Goal: Task Accomplishment & Management: Manage account settings

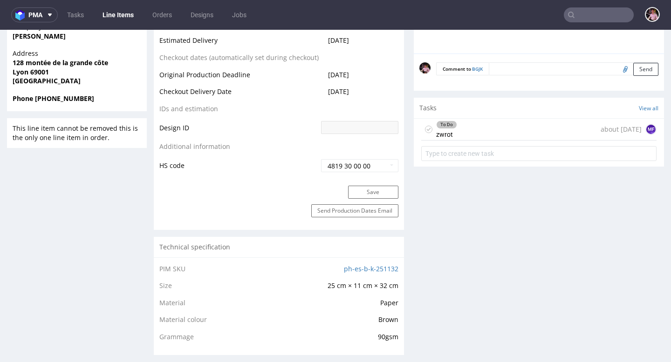
scroll to position [147, 0]
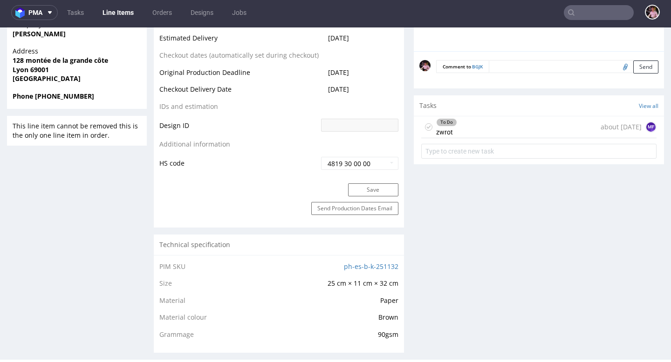
click at [599, 14] on input "text" at bounding box center [599, 12] width 70 height 15
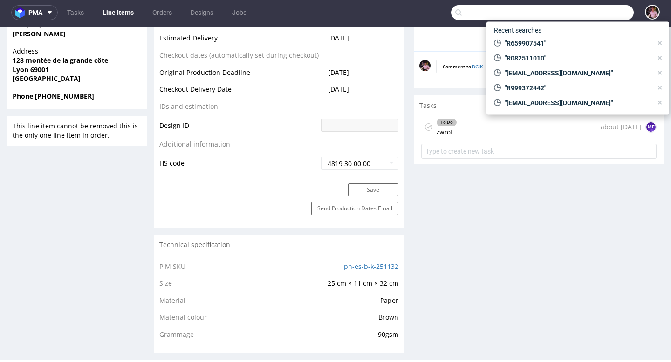
paste input "[EMAIL_ADDRESS][DOMAIN_NAME]"
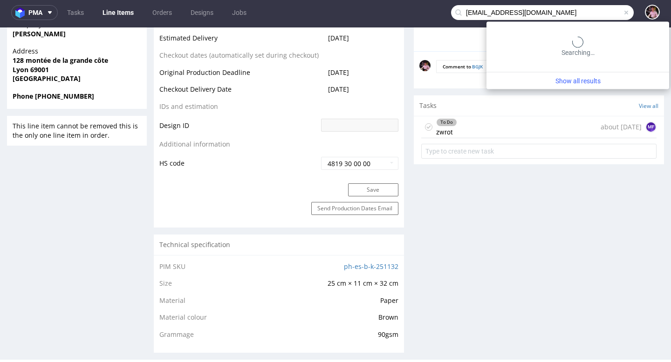
type input "[EMAIL_ADDRESS][DOMAIN_NAME]"
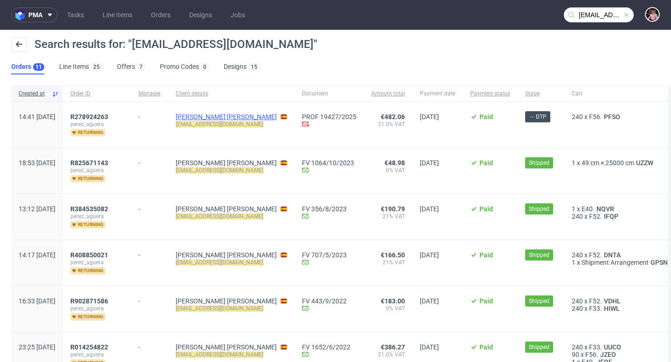
click at [229, 115] on link "[PERSON_NAME] [PERSON_NAME]" at bounding box center [226, 116] width 101 height 7
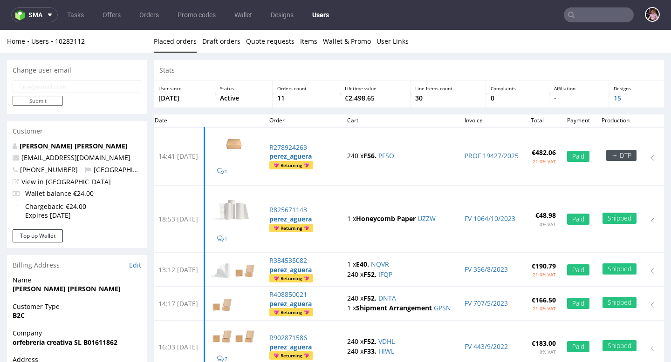
click at [60, 81] on input "email" at bounding box center [77, 86] width 129 height 13
paste input "[EMAIL_ADDRESS][DOMAIN_NAME]"
click at [46, 105] on input "Submit" at bounding box center [38, 101] width 50 height 10
click at [18, 83] on input "[EMAIL_ADDRESS][DOMAIN_NAME]" at bounding box center [77, 86] width 129 height 13
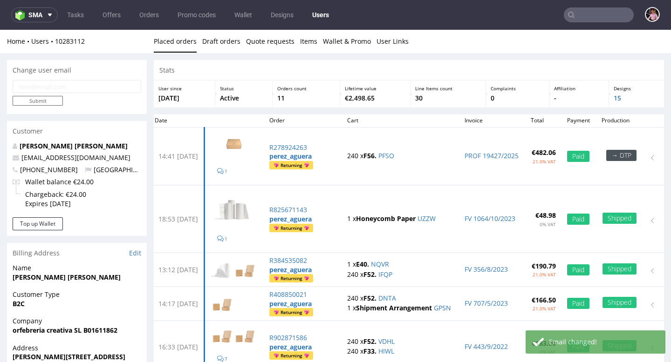
click at [55, 82] on input "email" at bounding box center [77, 86] width 129 height 13
paste input "[EMAIL_ADDRESS][DOMAIN_NAME]"
click at [20, 87] on input "[EMAIL_ADDRESS][DOMAIN_NAME]" at bounding box center [77, 86] width 129 height 13
type input "[EMAIL_ADDRESS][DOMAIN_NAME]"
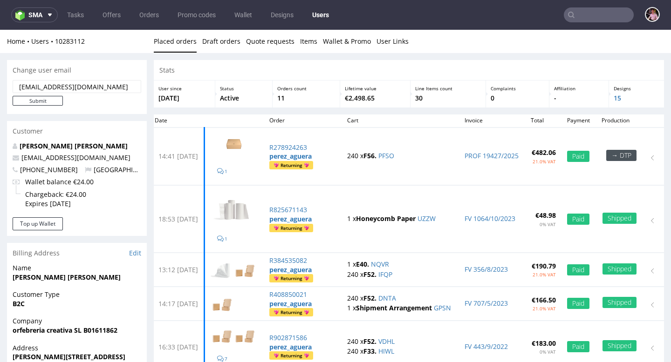
click at [592, 20] on input "text" at bounding box center [599, 14] width 70 height 15
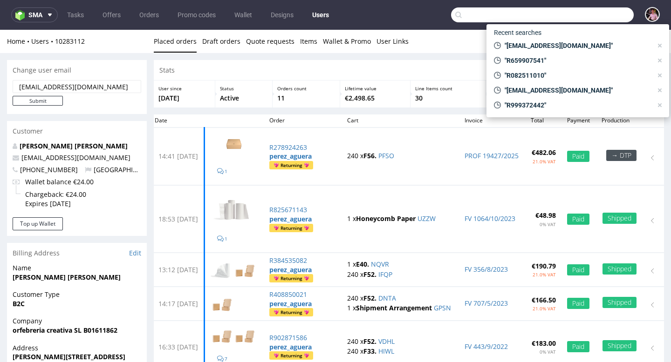
paste input "R340231607"
type input "R340231607"
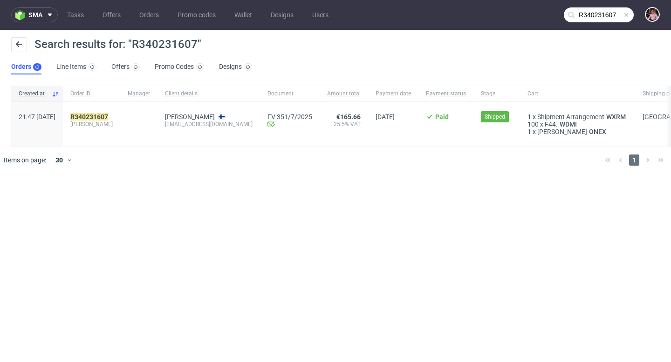
click at [117, 112] on div "R340231607 [PERSON_NAME]" at bounding box center [91, 124] width 57 height 45
click at [108, 115] on mark "R340231607" at bounding box center [89, 116] width 38 height 7
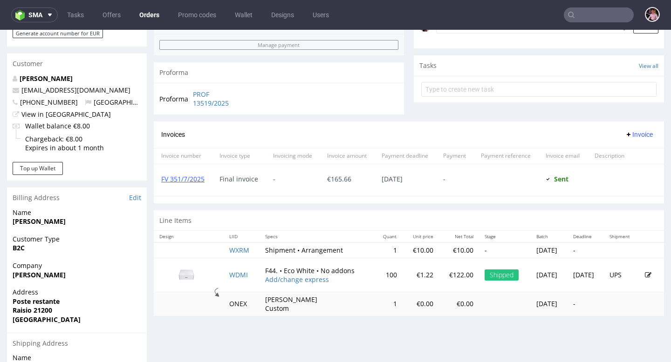
scroll to position [376, 0]
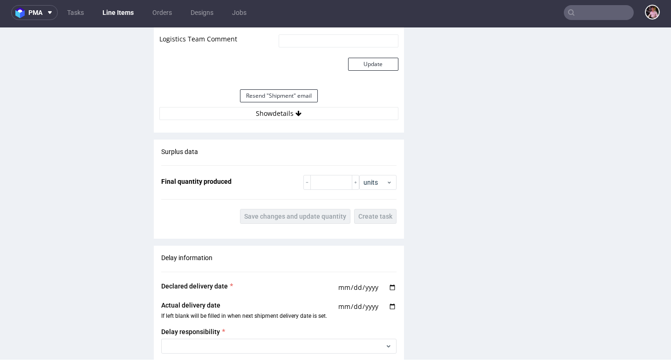
scroll to position [1129, 0]
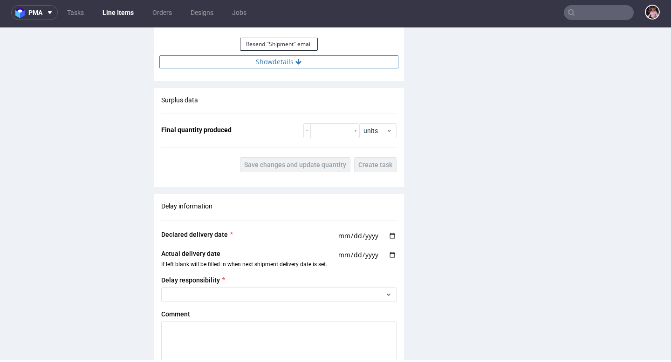
click at [285, 66] on button "Show details" at bounding box center [278, 61] width 239 height 13
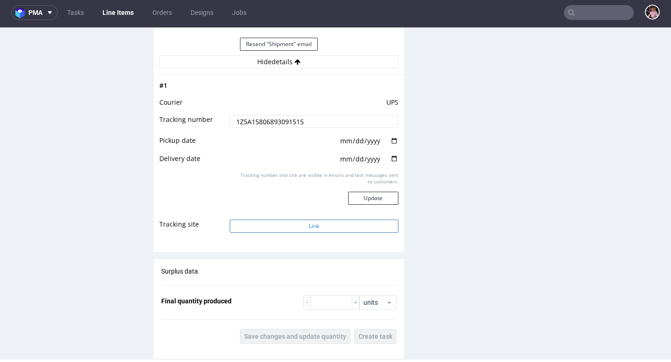
click at [298, 228] on button "Link" at bounding box center [314, 226] width 168 height 13
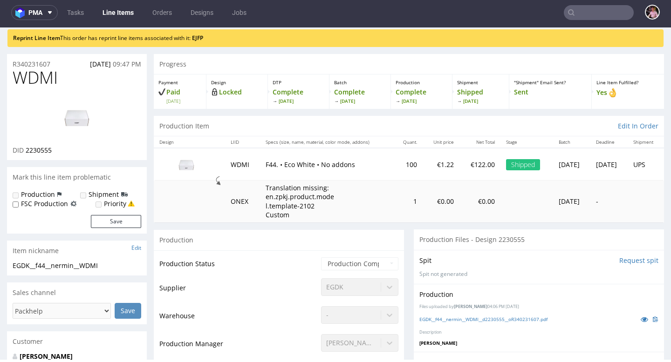
scroll to position [0, 0]
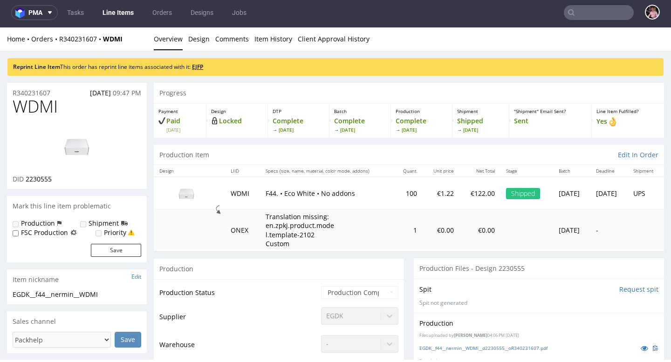
click at [200, 66] on link "EJFP" at bounding box center [197, 67] width 11 height 8
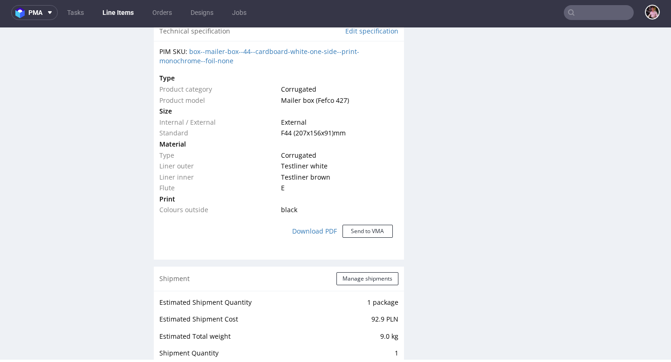
scroll to position [1082, 0]
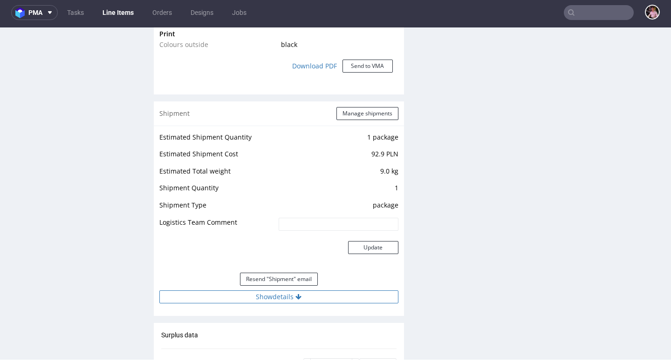
click at [287, 299] on button "Show details" at bounding box center [278, 297] width 239 height 13
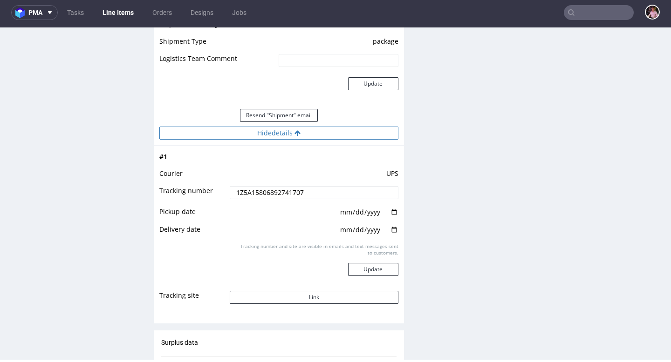
scroll to position [1264, 0]
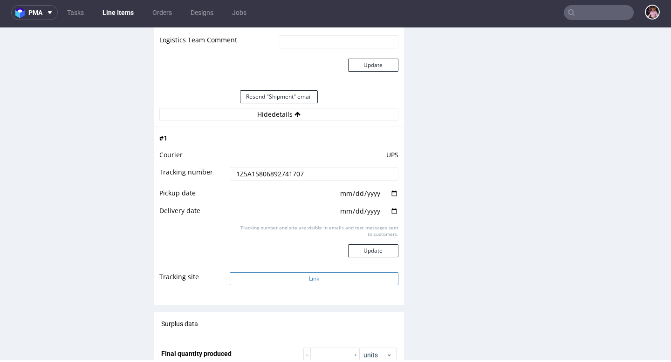
click at [300, 277] on button "Link" at bounding box center [314, 279] width 168 height 13
